Goal: Task Accomplishment & Management: Complete application form

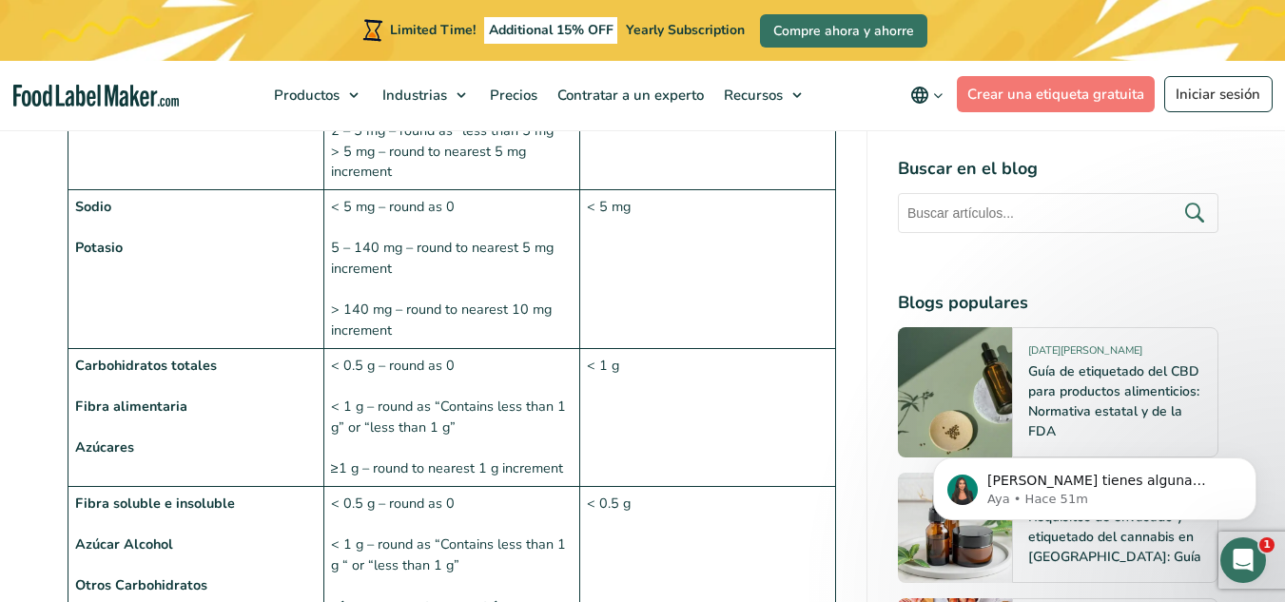
scroll to position [2187, 0]
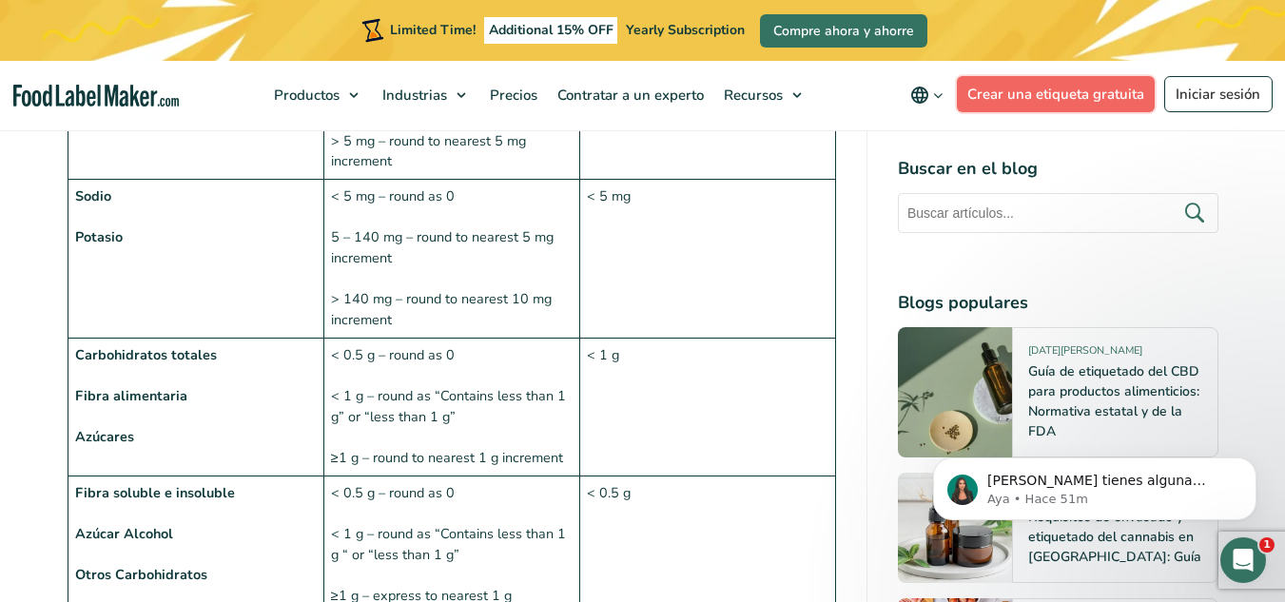
drag, startPoint x: 1036, startPoint y: 93, endPoint x: 1031, endPoint y: 104, distance: 11.9
click at [1036, 93] on link "Crear una etiqueta gratuita" at bounding box center [1056, 94] width 199 height 36
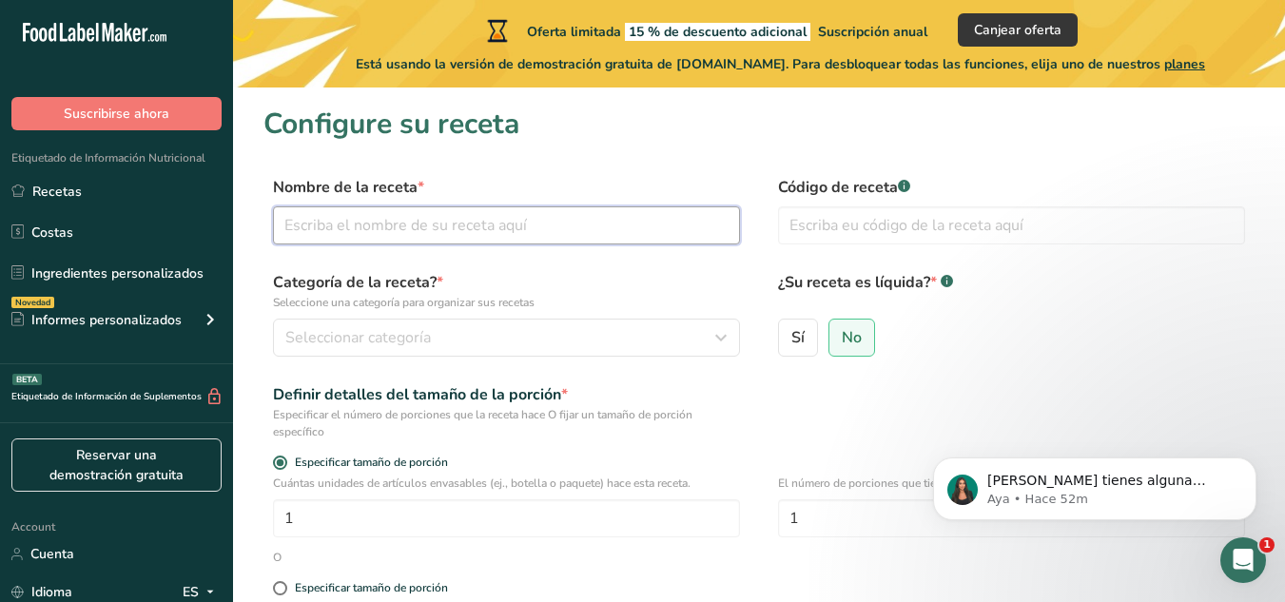
click at [526, 232] on input "text" at bounding box center [506, 225] width 467 height 38
type input "Pepita"
click at [830, 224] on input "text" at bounding box center [1011, 225] width 467 height 38
type input "0125"
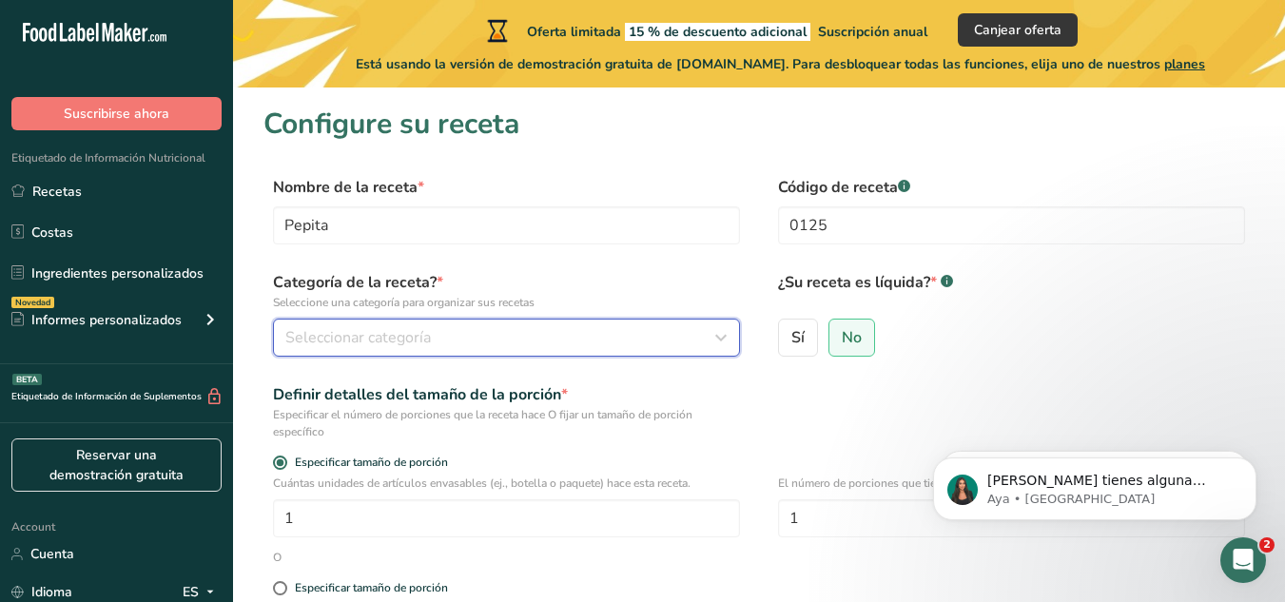
click at [416, 339] on span "Seleccionar categoría" at bounding box center [357, 337] width 145 height 23
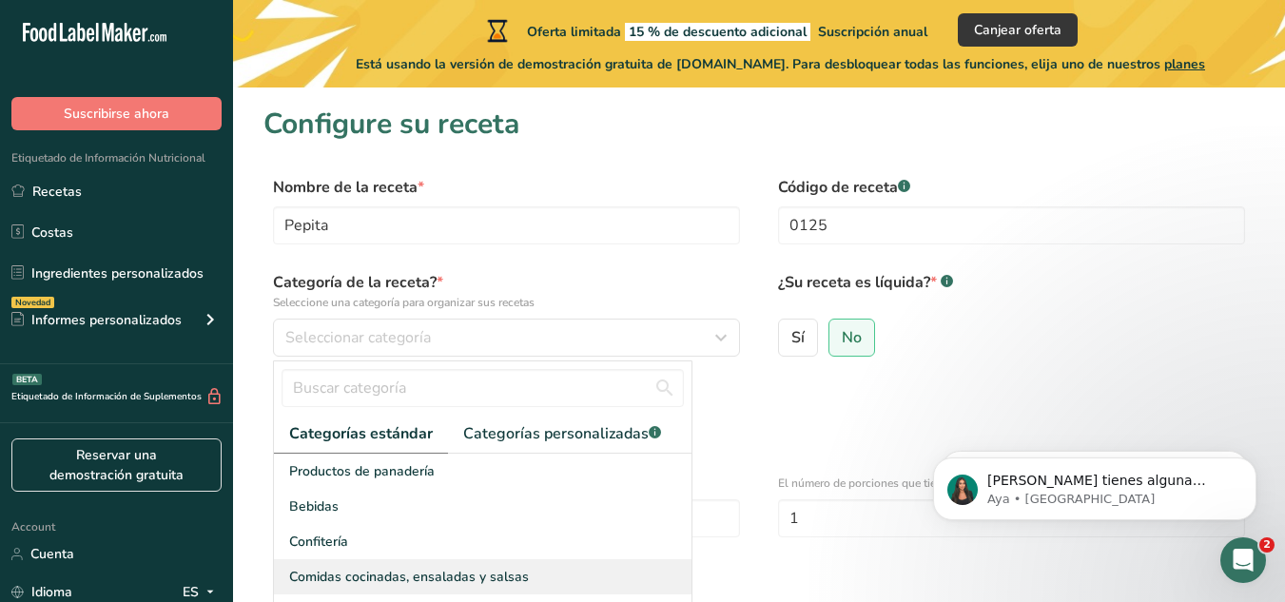
click at [369, 571] on span "Comidas cocinadas, ensaladas y salsas" at bounding box center [409, 577] width 240 height 20
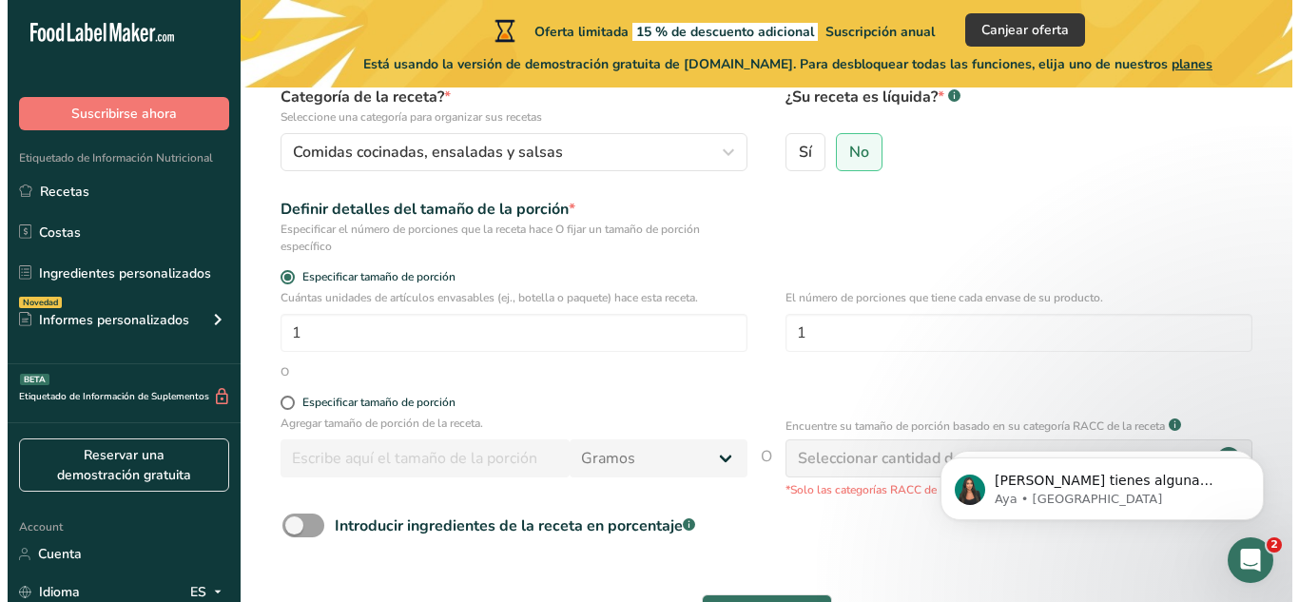
scroll to position [190, 0]
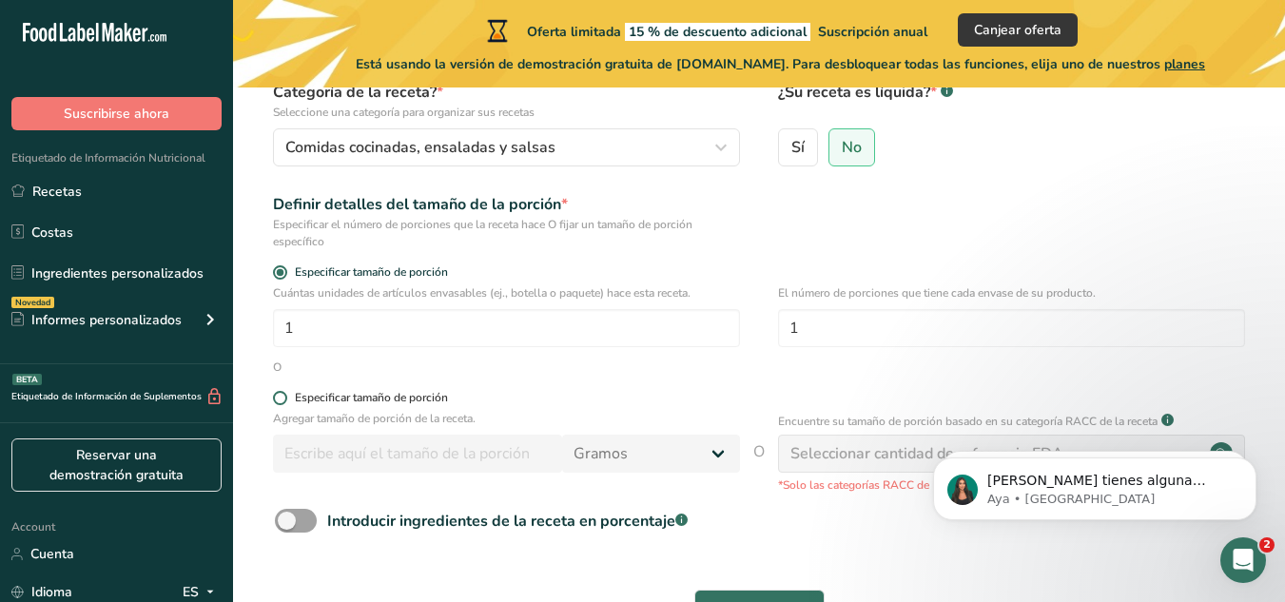
click at [277, 395] on span at bounding box center [280, 398] width 14 height 14
click at [277, 395] on input "Especificar tamaño de porción" at bounding box center [279, 398] width 12 height 12
radio input "true"
radio input "false"
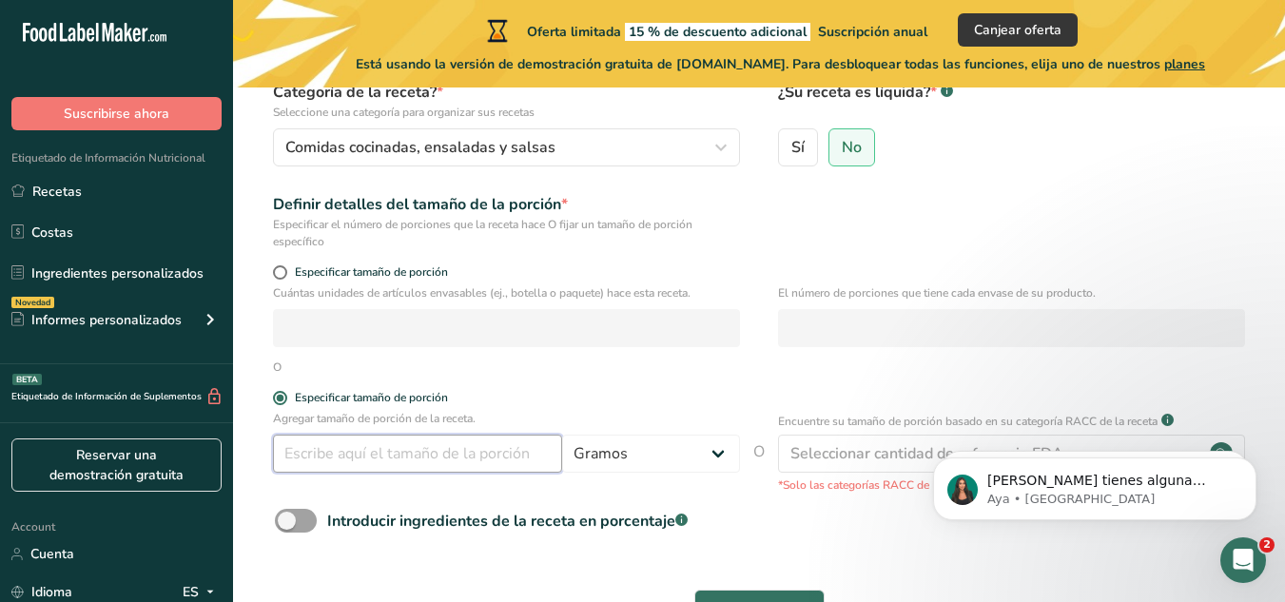
click at [493, 455] on input "number" at bounding box center [417, 454] width 289 height 38
click at [761, 519] on div "Introducir ingredientes de la receta en porcentaje .a-a{fill:#347362;}.b-a{fill…" at bounding box center [758, 528] width 991 height 39
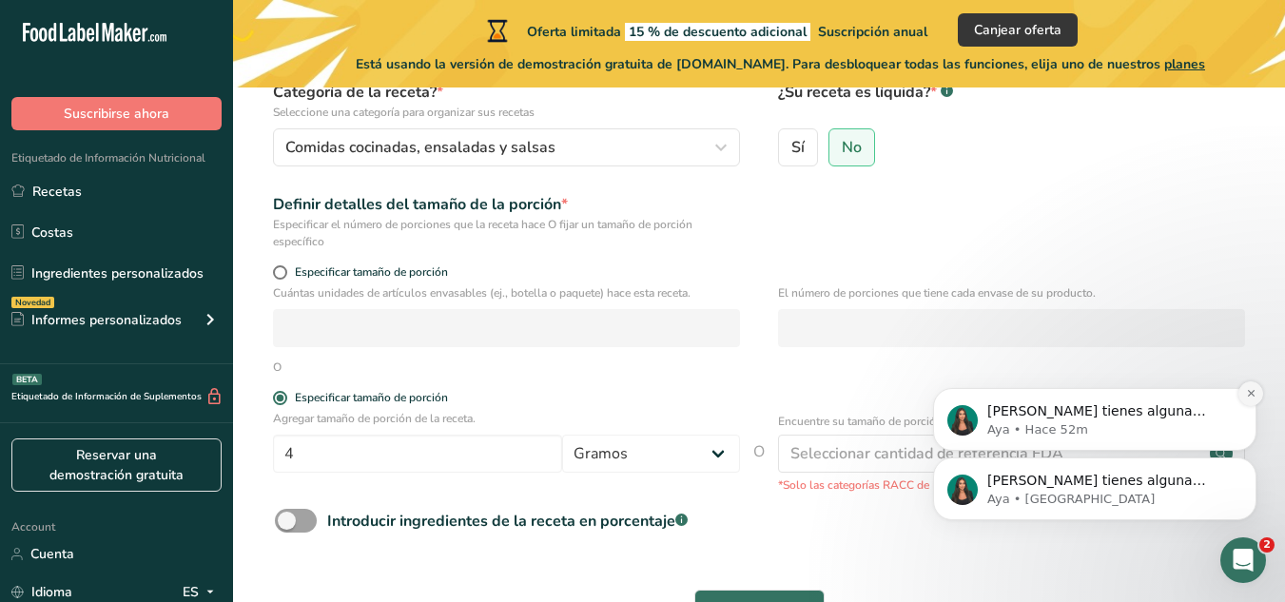
click at [1246, 393] on icon "Dismiss notification" at bounding box center [1251, 393] width 10 height 10
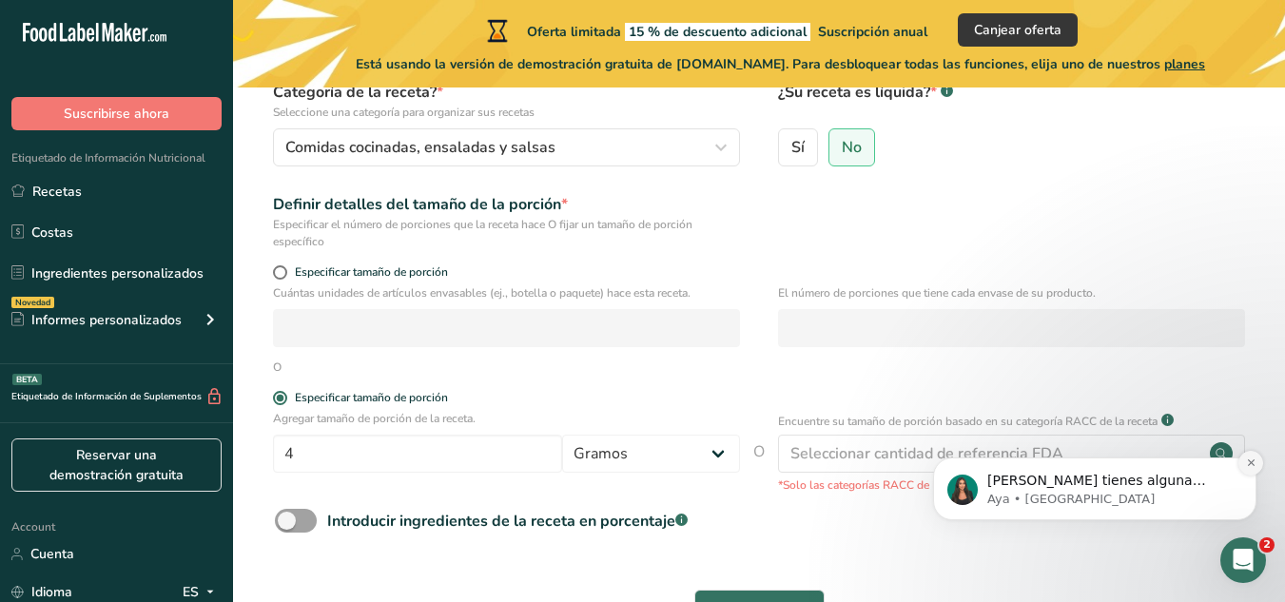
click at [1243, 465] on button "Dismiss notification" at bounding box center [1250, 463] width 25 height 25
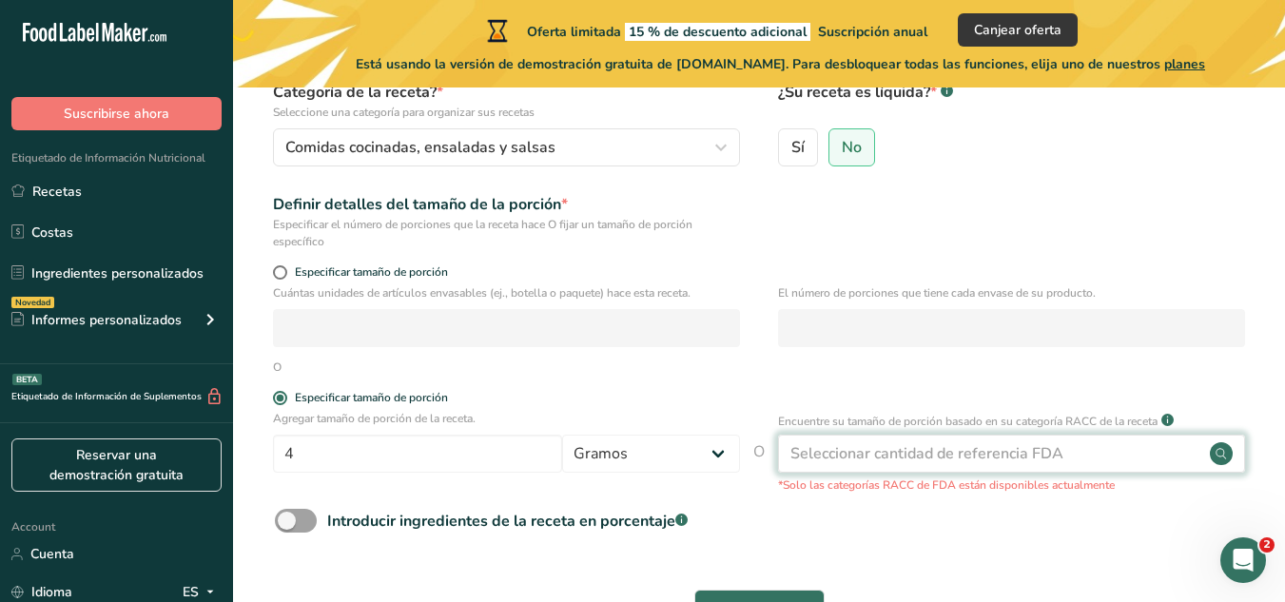
click at [1221, 454] on circle at bounding box center [1220, 453] width 23 height 23
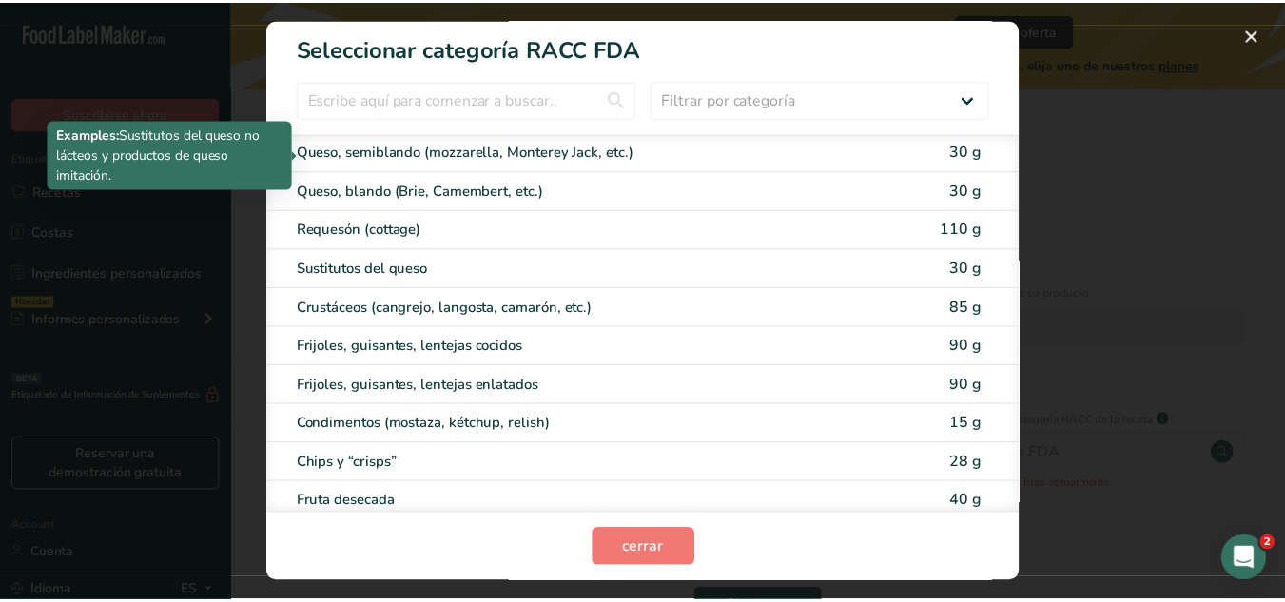
scroll to position [1188, 0]
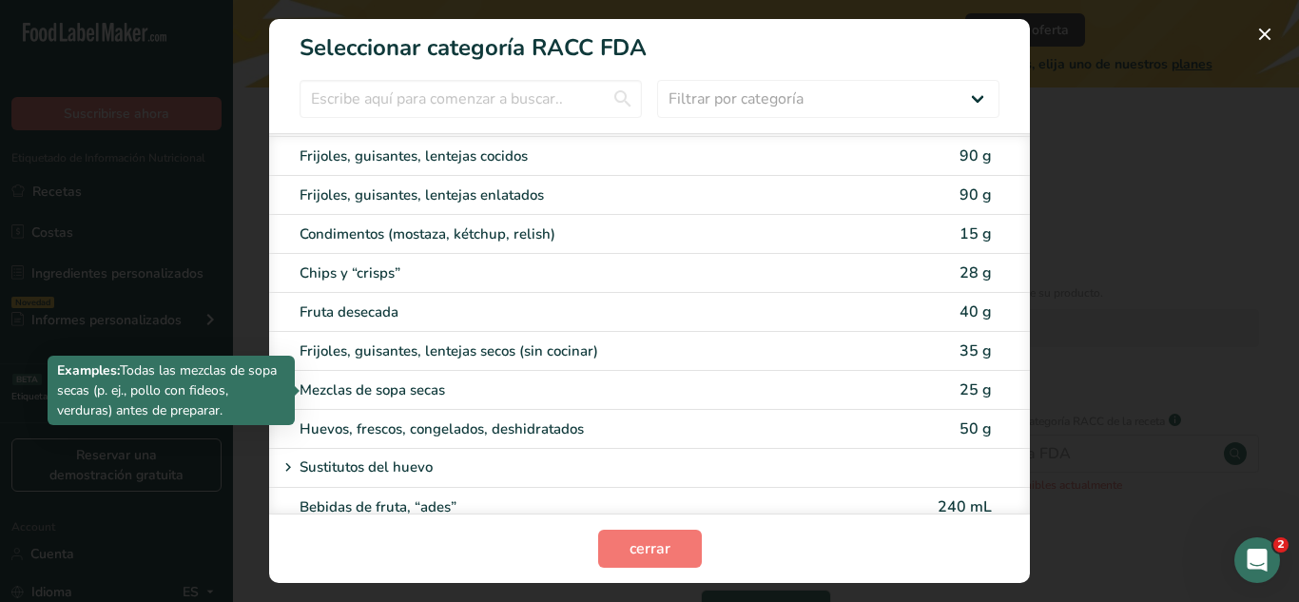
click at [438, 395] on div "Mezclas de sopa secas" at bounding box center [570, 390] width 540 height 22
type input "25"
